Goal: Transaction & Acquisition: Purchase product/service

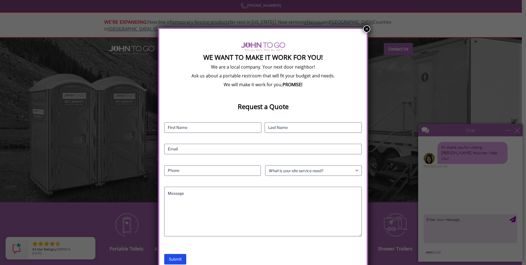
click at [364, 26] on button "×" at bounding box center [366, 28] width 7 height 7
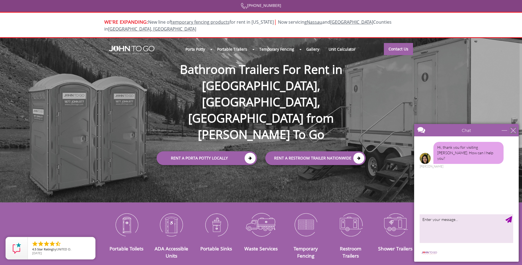
click at [513, 132] on div "close" at bounding box center [514, 130] width 6 height 6
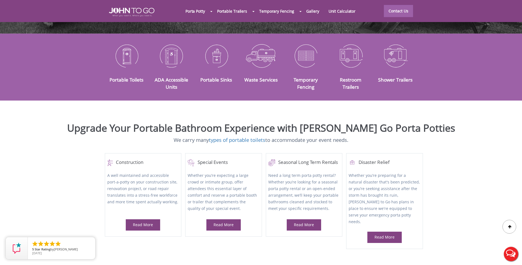
scroll to position [17, 0]
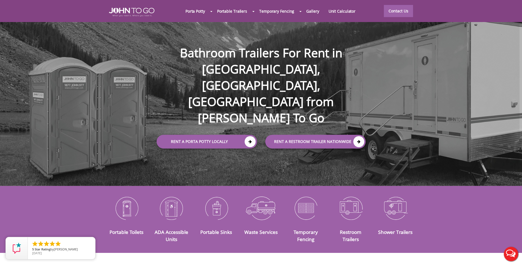
click at [249, 114] on div at bounding box center [261, 132] width 522 height 265
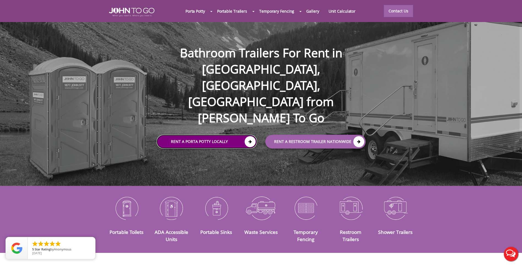
click at [251, 136] on icon at bounding box center [250, 141] width 11 height 11
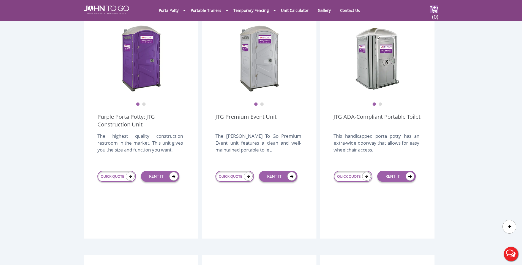
scroll to position [176, 0]
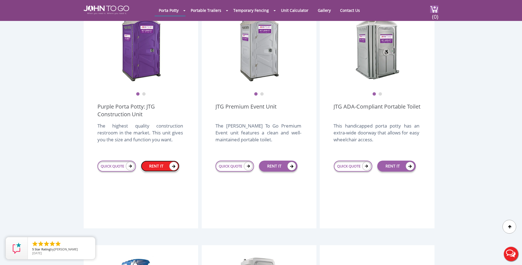
click at [161, 161] on link "RENT IT" at bounding box center [160, 166] width 39 height 11
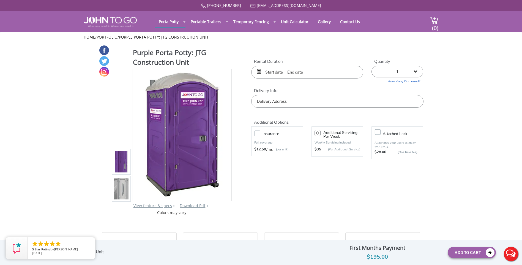
click at [274, 76] on input "text" at bounding box center [307, 72] width 112 height 13
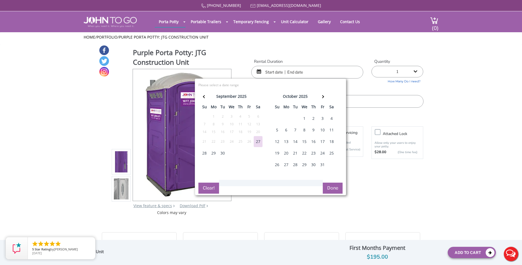
click at [213, 153] on div "29" at bounding box center [213, 153] width 9 height 11
click at [324, 93] on th at bounding box center [322, 97] width 9 height 11
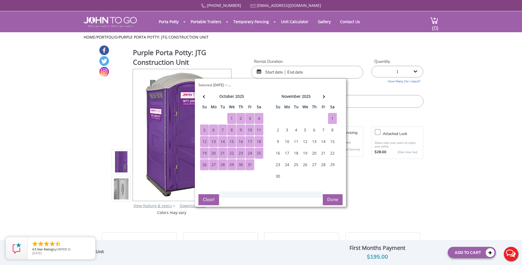
click at [333, 121] on div "1" at bounding box center [332, 118] width 9 height 11
type input "09/29/2025 to 11/01/2025"
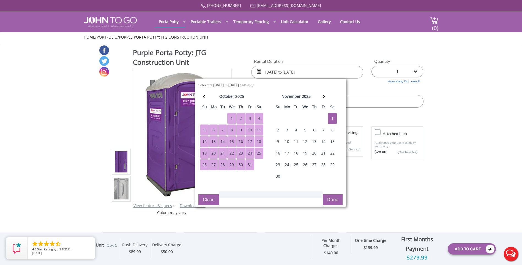
click at [340, 201] on button "Done" at bounding box center [333, 199] width 20 height 11
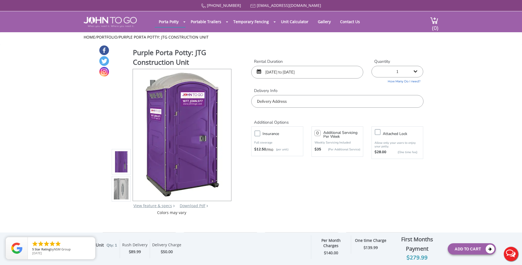
click at [311, 104] on input "text" at bounding box center [337, 101] width 172 height 13
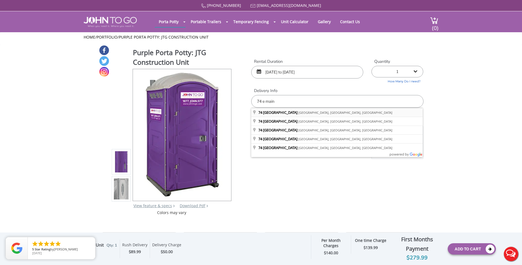
type input "74 East Main Street, Freehold, NJ, USA"
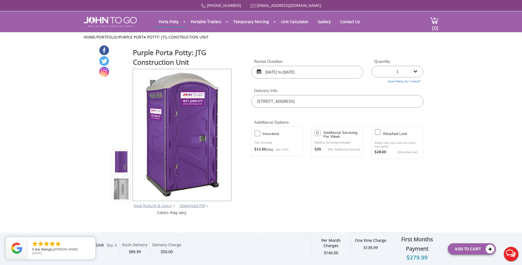
click at [275, 74] on input "09/29/2025 to 11/01/2025" at bounding box center [307, 72] width 112 height 13
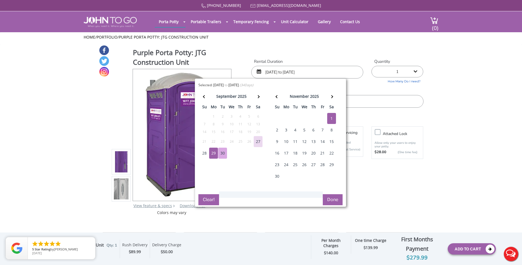
click at [222, 153] on div "30" at bounding box center [222, 153] width 9 height 11
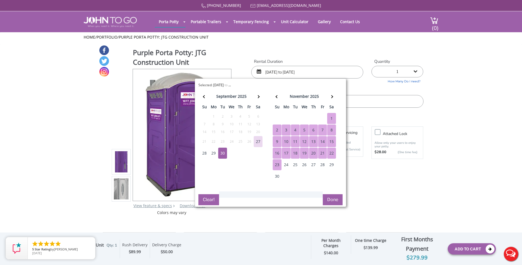
click at [330, 200] on button "Done" at bounding box center [333, 199] width 20 height 11
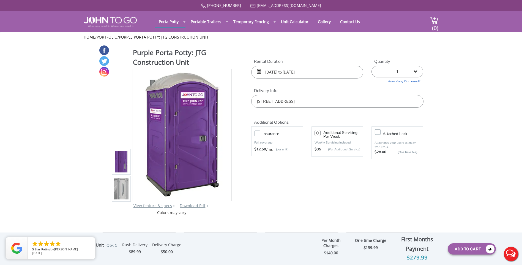
click at [276, 71] on input "09/29/2025 to 11/01/2025" at bounding box center [307, 72] width 112 height 13
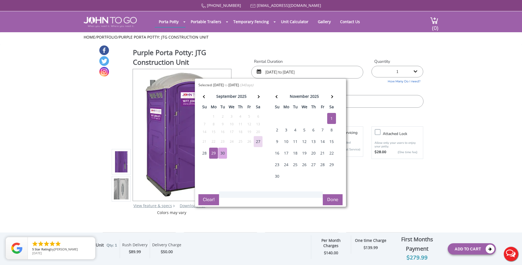
click at [222, 150] on div "30" at bounding box center [222, 153] width 9 height 11
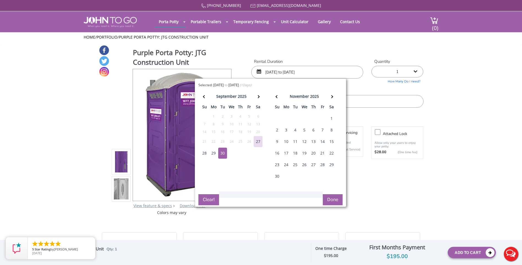
click at [332, 116] on div "1" at bounding box center [331, 118] width 9 height 11
click at [332, 117] on div "1" at bounding box center [331, 118] width 9 height 11
click at [222, 154] on div "30" at bounding box center [222, 153] width 9 height 11
click at [331, 116] on div "1" at bounding box center [331, 118] width 9 height 11
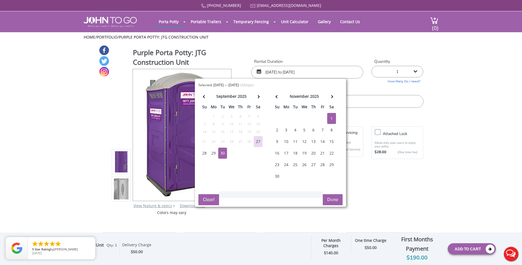
click at [336, 194] on button "Done" at bounding box center [333, 199] width 20 height 11
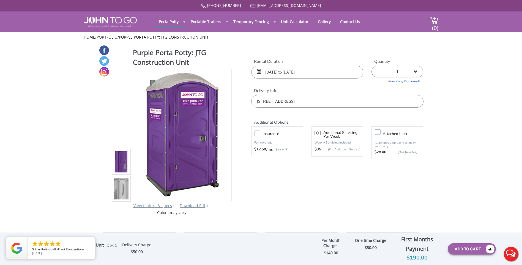
click at [268, 72] on input "09/30/2025 to 11/01/2025" at bounding box center [307, 72] width 112 height 13
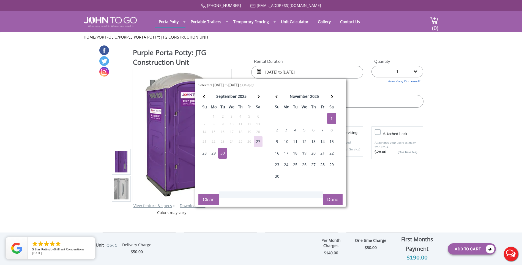
click at [213, 152] on div "29" at bounding box center [213, 153] width 9 height 11
click at [332, 117] on div "1" at bounding box center [331, 118] width 9 height 11
click at [224, 156] on div "30" at bounding box center [222, 153] width 9 height 11
click at [330, 118] on div "1" at bounding box center [331, 118] width 9 height 11
type input "09/30/2025 to 11/01/2025"
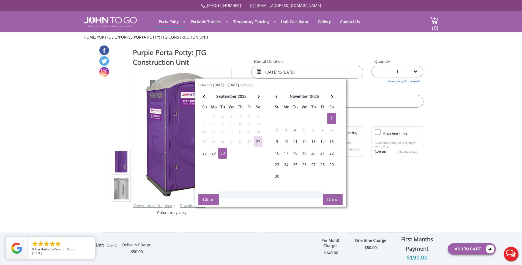
click at [334, 199] on button "Done" at bounding box center [333, 199] width 20 height 11
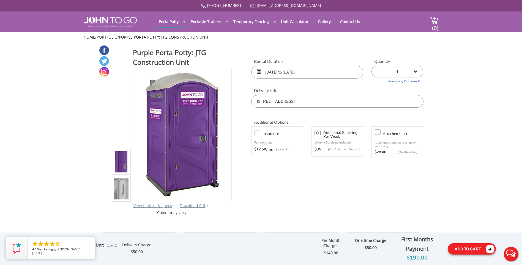
click at [455, 249] on button "Add To Cart" at bounding box center [472, 248] width 48 height 11
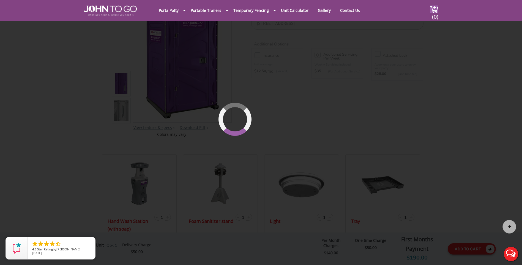
scroll to position [59, 0]
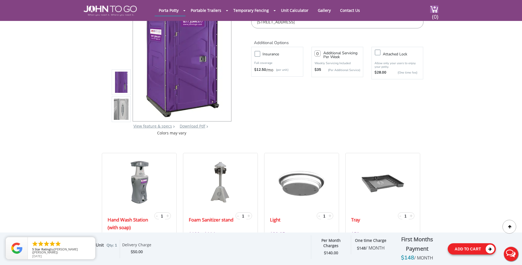
click at [490, 248] on icon at bounding box center [490, 248] width 9 height 9
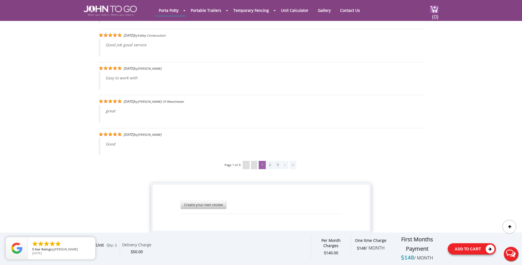
scroll to position [1074, 0]
click at [490, 246] on icon at bounding box center [490, 248] width 9 height 9
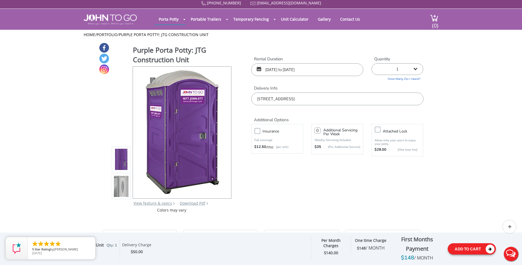
scroll to position [0, 0]
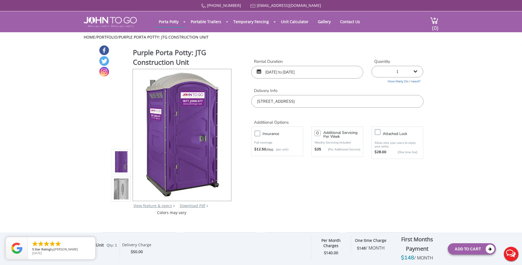
click at [420, 242] on div "First Months Payment" at bounding box center [417, 244] width 53 height 19
click at [127, 249] on div "$ 50.00" at bounding box center [136, 252] width 29 height 6
click at [436, 18] on img at bounding box center [434, 20] width 8 height 7
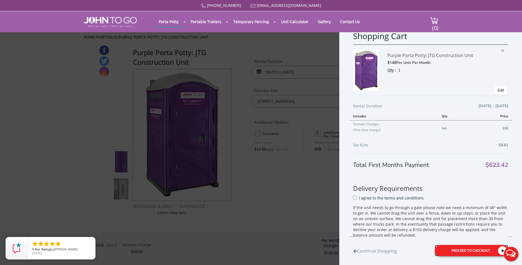
click at [454, 251] on div "Proceed to Checkout" at bounding box center [472, 250] width 74 height 11
click at [383, 202] on label "I agree to the terms and conditions" at bounding box center [393, 199] width 65 height 8
click at [358, 199] on input "I agree to the terms and conditions" at bounding box center [357, 197] width 4 height 4
checkbox input "true"
click at [460, 246] on div "Proceed to Checkout" at bounding box center [472, 250] width 74 height 11
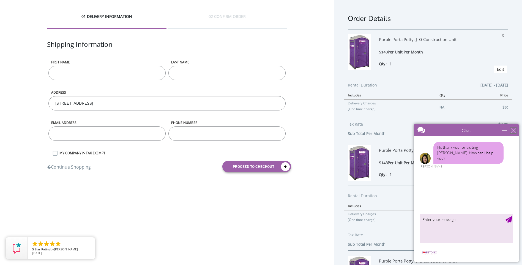
click at [511, 128] on div "close" at bounding box center [514, 130] width 6 height 6
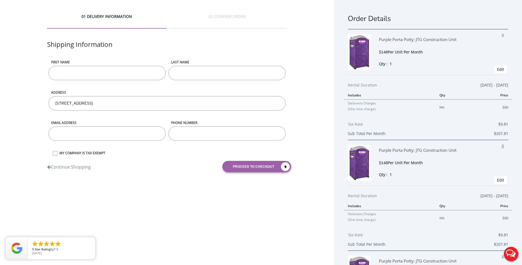
click at [502, 147] on span "X" at bounding box center [504, 145] width 5 height 7
click at [502, 145] on span "X" at bounding box center [504, 145] width 5 height 7
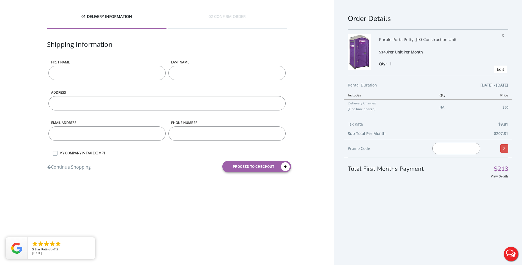
click at [121, 73] on input "First name" at bounding box center [106, 73] width 117 height 14
type input "[PERSON_NAME]"
click at [207, 73] on input "LAST NAME" at bounding box center [227, 73] width 117 height 14
type input "Bello"
click at [127, 107] on input "ADDRESS" at bounding box center [167, 103] width 238 height 14
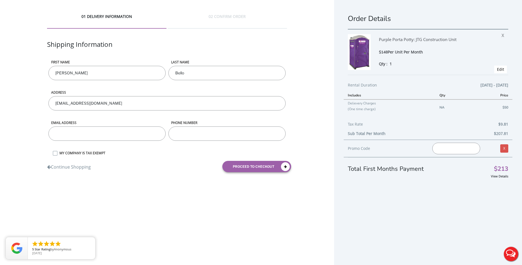
type input "[EMAIL_ADDRESS][DOMAIN_NAME]"
click at [137, 136] on input "email" at bounding box center [106, 133] width 117 height 14
type input "[EMAIL_ADDRESS][DOMAIN_NAME]"
click at [195, 132] on input "phone number" at bounding box center [227, 133] width 117 height 14
type input "7329240458"
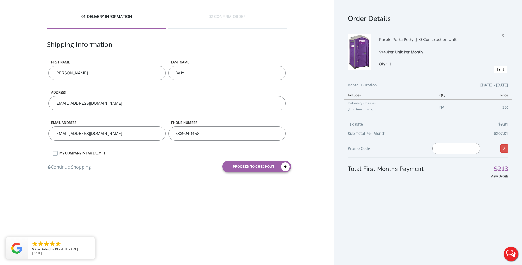
click at [185, 209] on div "01 DELIVERY INFORMATION 02 CONFIRM ORDER Shipping Information First name [PERSO…" at bounding box center [261, 139] width 522 height 278
click at [243, 165] on button "proceed to checkout" at bounding box center [256, 166] width 69 height 11
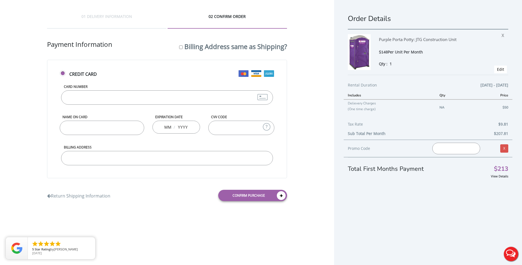
click at [179, 94] on input "Card Number" at bounding box center [167, 97] width 212 height 14
type input "[CREDIT_CARD_NUMBER]"
click at [67, 133] on input "Name on Card" at bounding box center [102, 128] width 85 height 14
type input "J"
type input "[PERSON_NAME]"
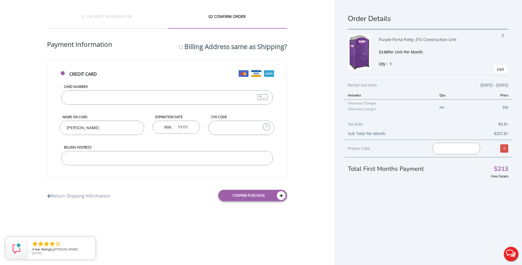
click at [164, 127] on div "/" at bounding box center [177, 127] width 48 height 13
click at [165, 128] on input "text" at bounding box center [167, 126] width 7 height 11
type input "09"
type input "0"
type input "2028"
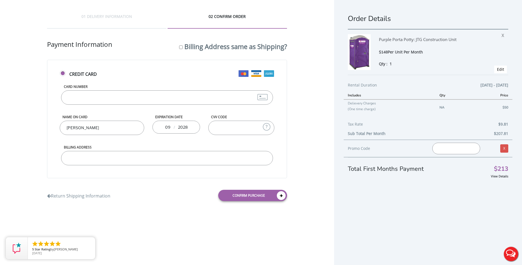
click at [237, 126] on input "CVV Code" at bounding box center [241, 128] width 66 height 14
type input "898"
click at [177, 156] on input "Billing Address" at bounding box center [167, 158] width 212 height 14
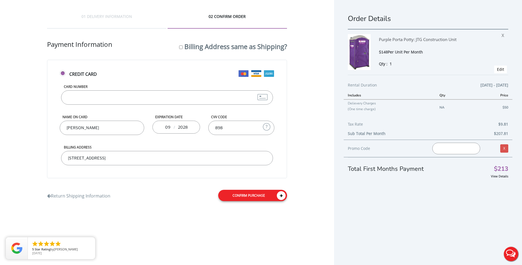
type input "[STREET_ADDRESS]"
click at [245, 196] on link "Confirm purchase" at bounding box center [252, 195] width 69 height 11
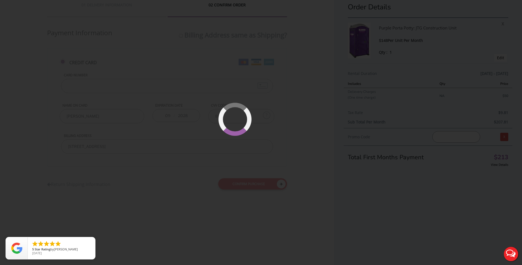
scroll to position [13, 0]
